Goal: Check status: Check status

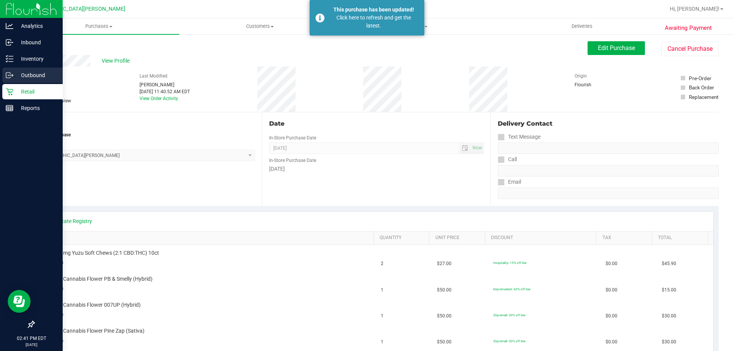
scroll to position [153, 0]
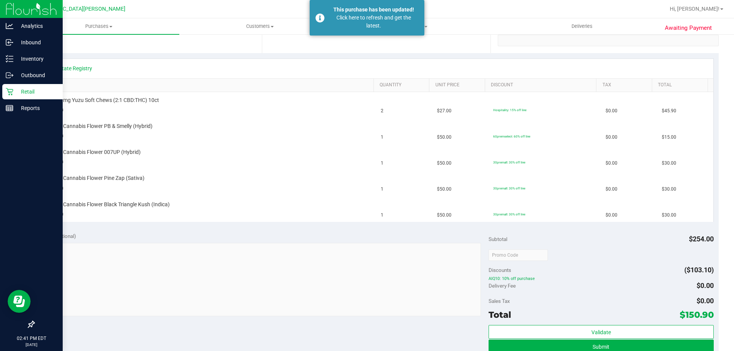
click at [17, 93] on p "Retail" at bounding box center [36, 91] width 46 height 9
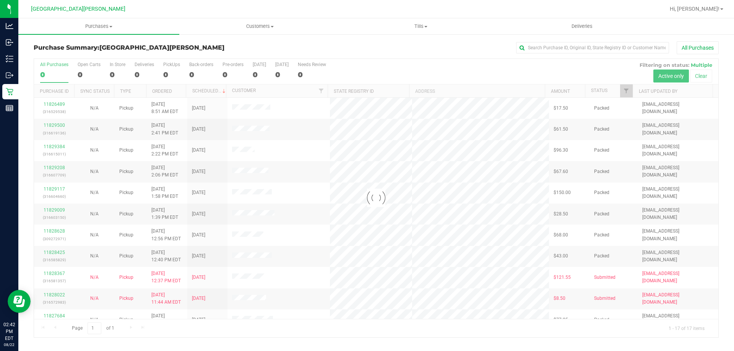
click at [84, 72] on div at bounding box center [376, 198] width 684 height 279
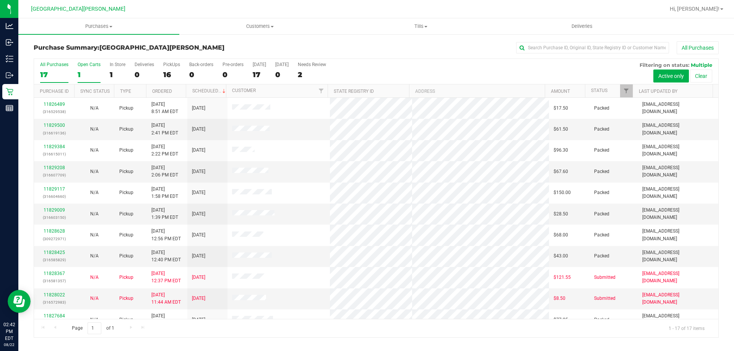
click at [84, 70] on label "Open Carts 1" at bounding box center [89, 72] width 23 height 21
click at [0, 0] on input "Open Carts 1" at bounding box center [0, 0] width 0 height 0
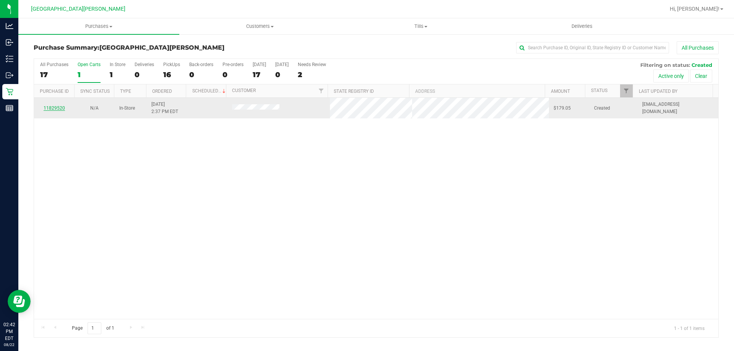
click at [49, 106] on link "11829520" at bounding box center [54, 107] width 21 height 5
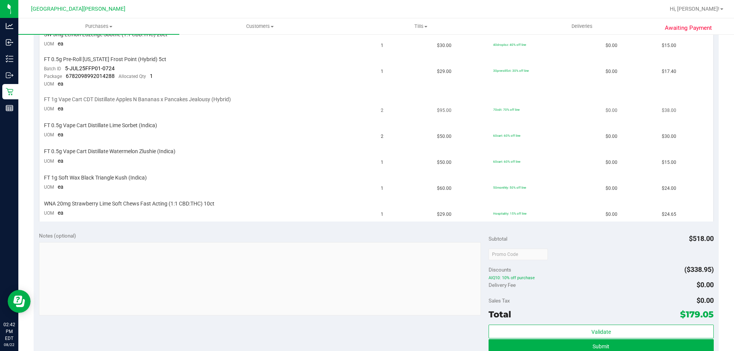
scroll to position [246, 0]
